Goal: Transaction & Acquisition: Download file/media

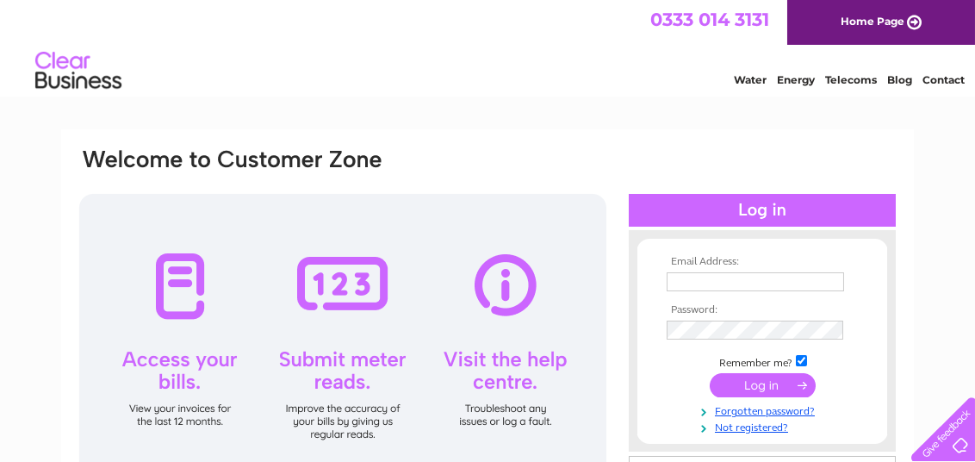
type input "haulage@geoffbellcarlisle.co.uk"
click at [642, 386] on input "submit" at bounding box center [763, 385] width 106 height 24
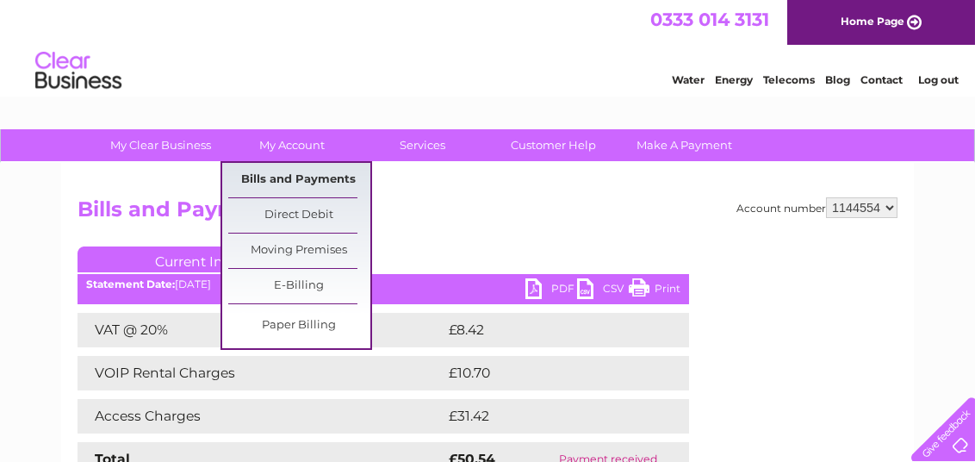
click at [288, 172] on link "Bills and Payments" at bounding box center [299, 180] width 142 height 34
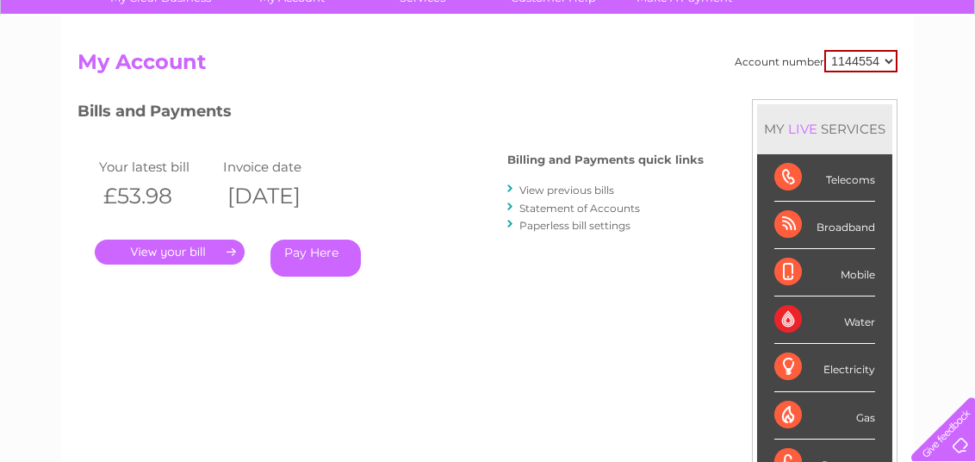
scroll to position [85, 0]
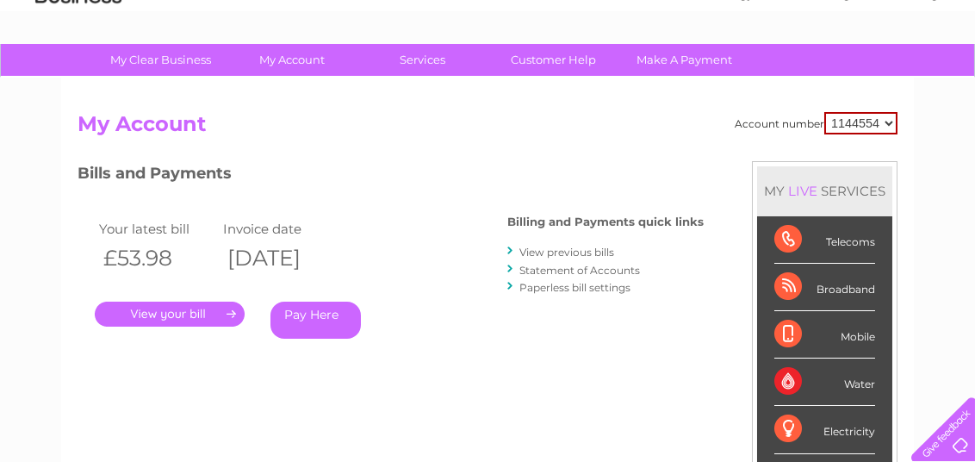
click at [553, 249] on link "View previous bills" at bounding box center [567, 252] width 95 height 13
click at [554, 252] on link "View previous bills" at bounding box center [567, 252] width 95 height 13
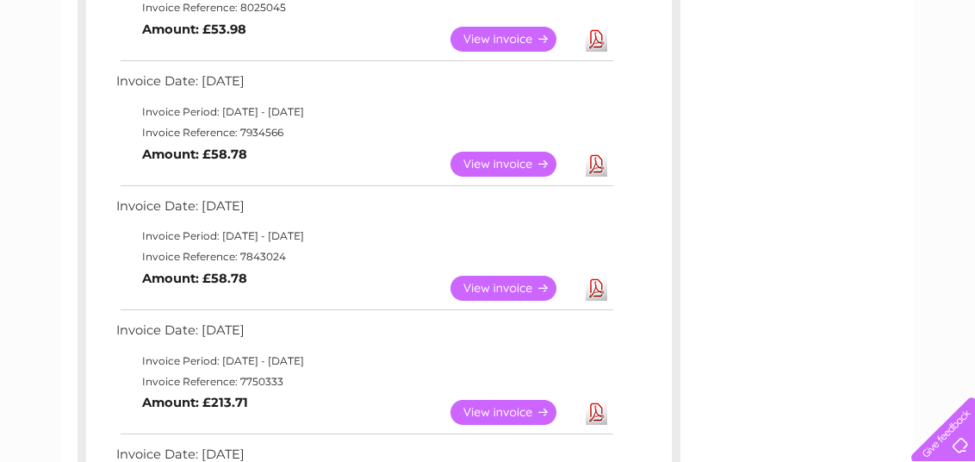
scroll to position [517, 0]
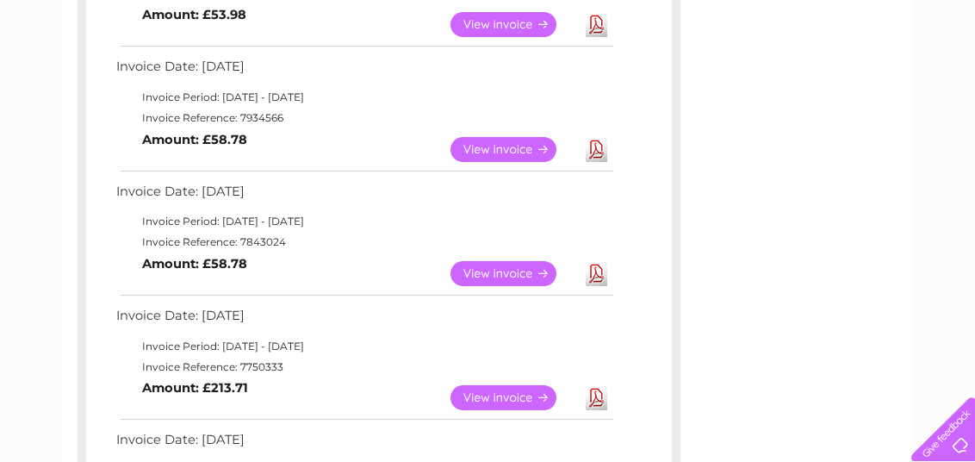
click at [506, 270] on link "View" at bounding box center [514, 273] width 127 height 25
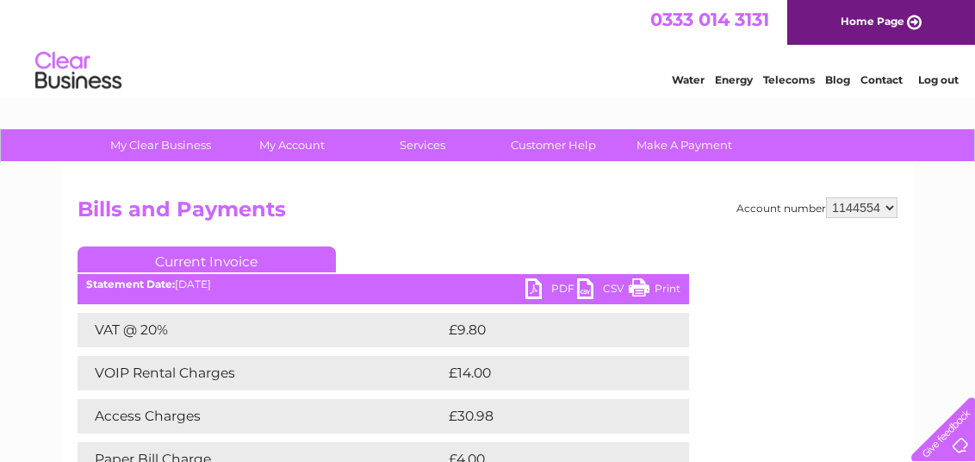
click at [542, 291] on link "PDF" at bounding box center [552, 290] width 52 height 25
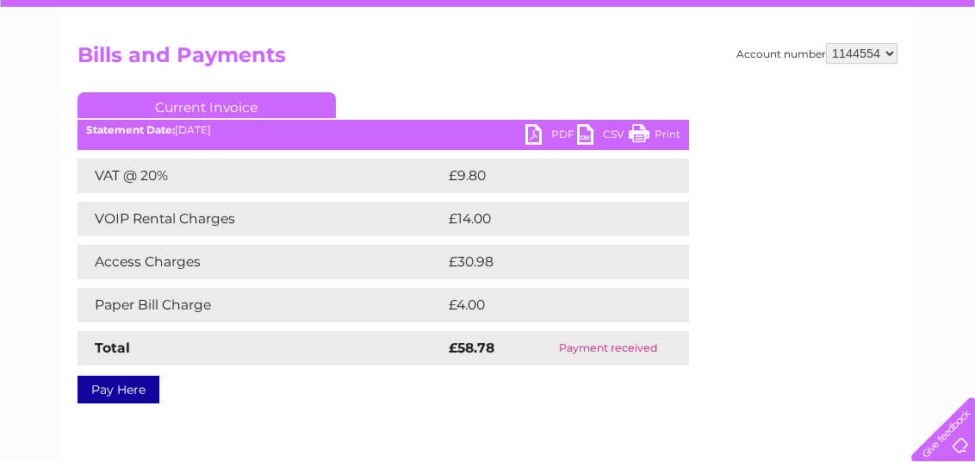
scroll to position [85, 0]
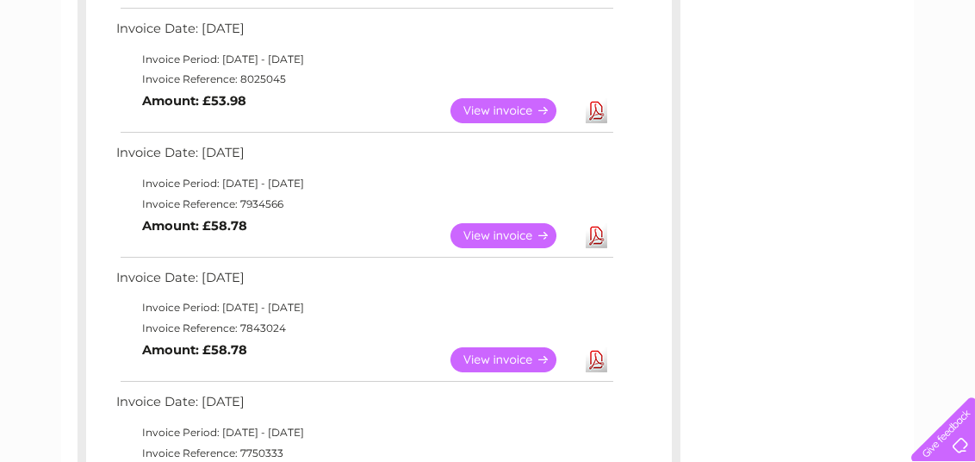
scroll to position [345, 0]
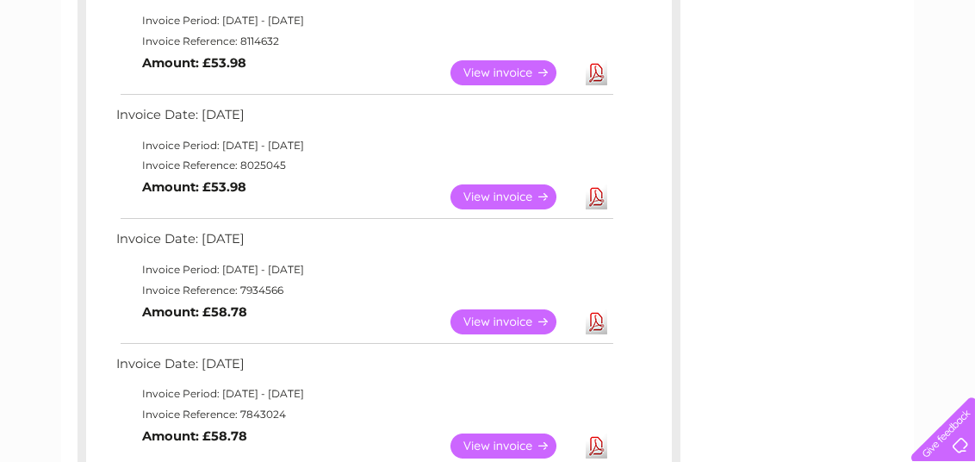
click at [595, 192] on link "Download" at bounding box center [597, 196] width 22 height 25
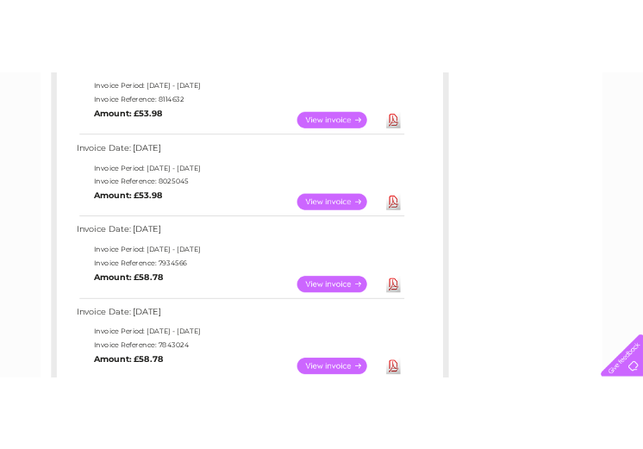
scroll to position [258, 0]
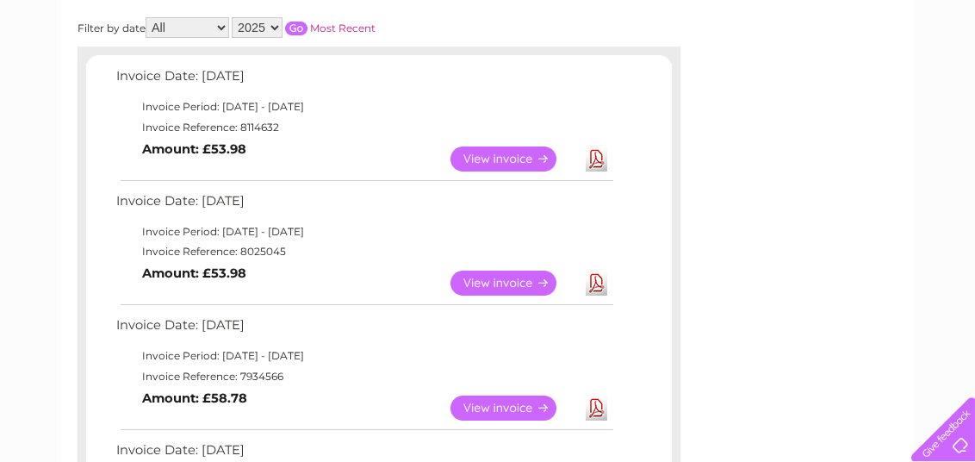
click at [598, 156] on link "Download" at bounding box center [597, 158] width 22 height 25
